Goal: Task Accomplishment & Management: Manage account settings

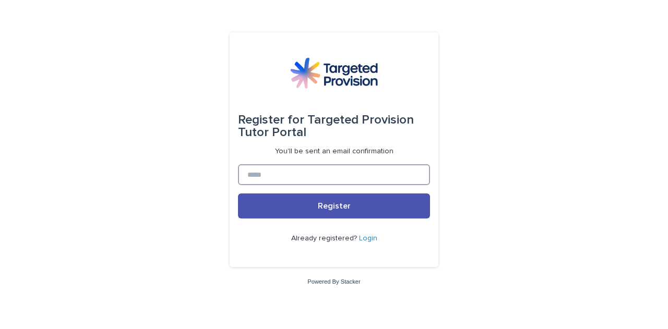
drag, startPoint x: 0, startPoint y: 0, endPoint x: 289, endPoint y: 184, distance: 343.0
click at [289, 184] on input at bounding box center [334, 174] width 192 height 21
type input "**********"
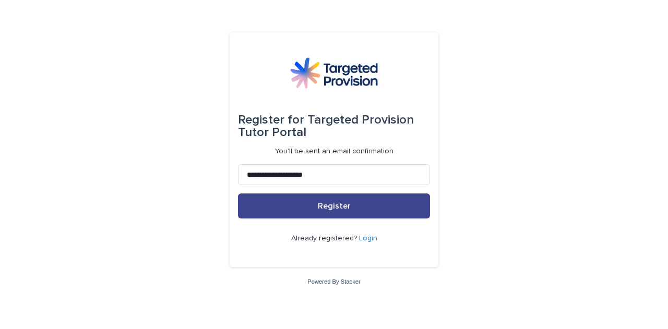
click at [329, 206] on span "Register" at bounding box center [334, 206] width 33 height 8
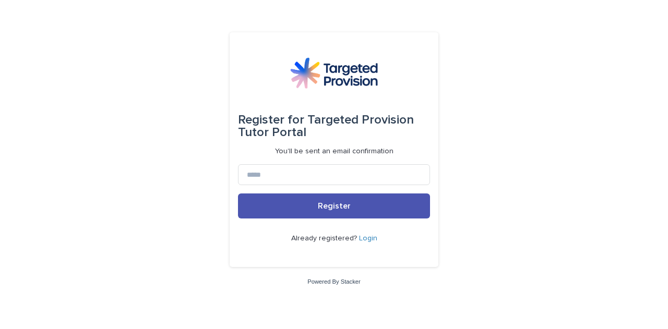
click at [371, 240] on link "Login" at bounding box center [368, 238] width 18 height 7
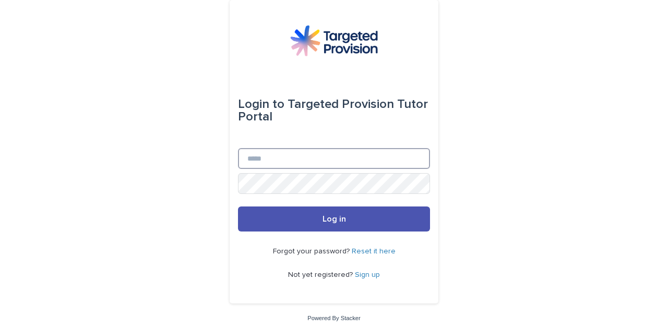
type input "**********"
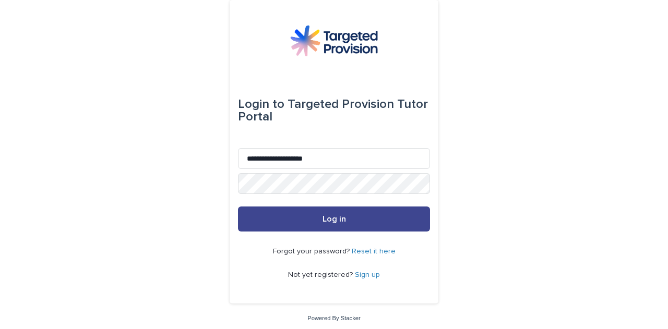
click at [334, 211] on button "Log in" at bounding box center [334, 219] width 192 height 25
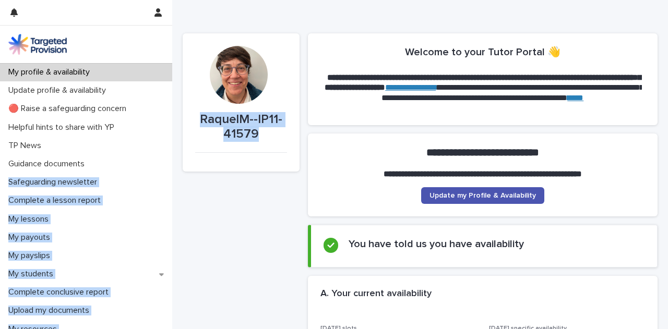
drag, startPoint x: 206, startPoint y: 281, endPoint x: 169, endPoint y: 172, distance: 115.1
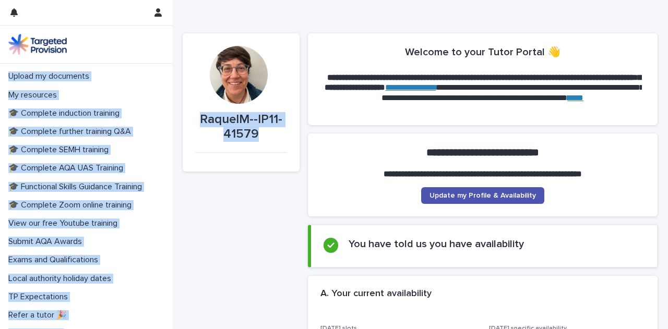
scroll to position [266, 0]
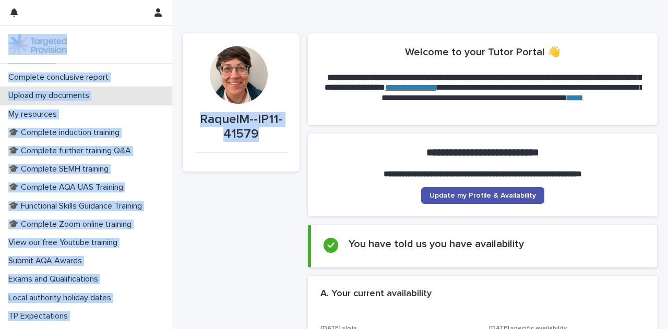
scroll to position [192, 0]
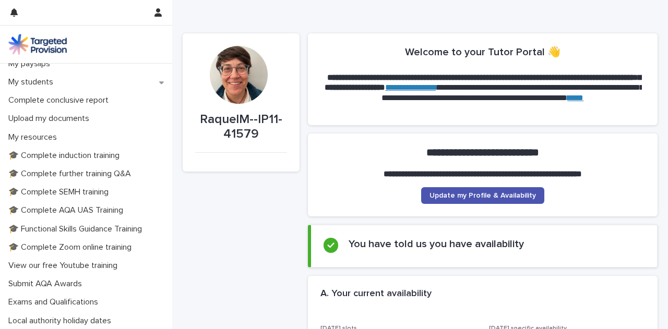
drag, startPoint x: 172, startPoint y: 239, endPoint x: 182, endPoint y: 223, distance: 17.8
drag, startPoint x: 172, startPoint y: 200, endPoint x: 173, endPoint y: 49, distance: 151.4
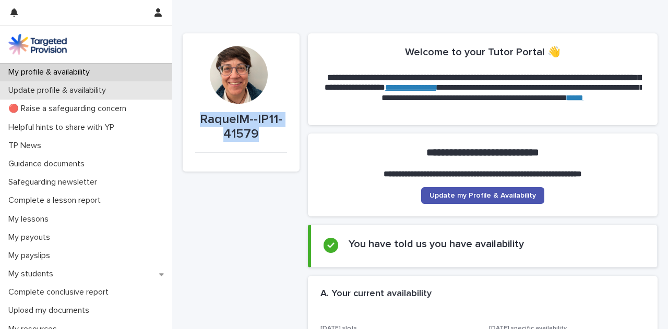
click at [76, 86] on p "Update profile & availability" at bounding box center [59, 91] width 110 height 10
